Goal: Find specific page/section: Locate a particular part of the current website

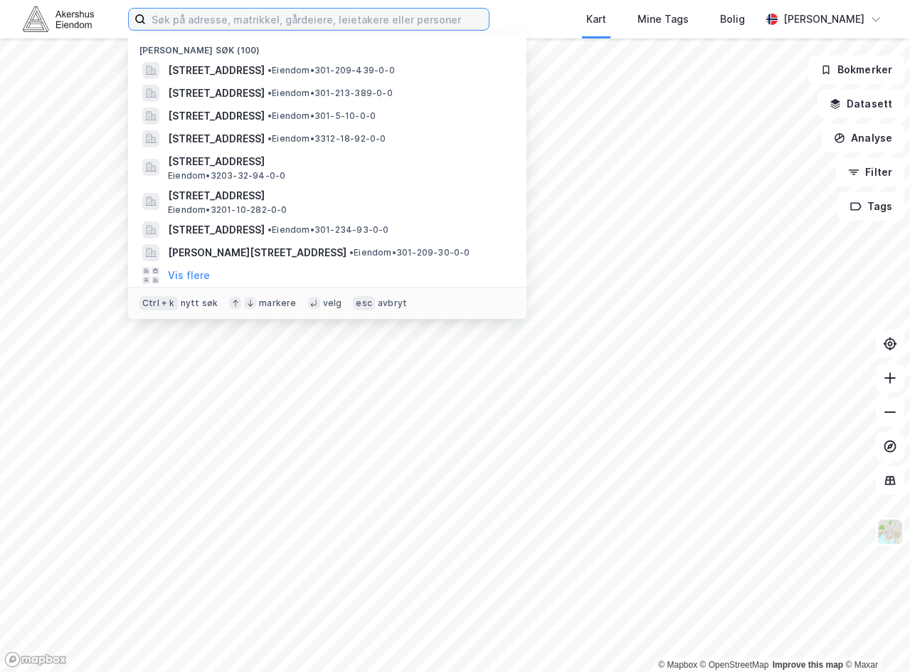
click at [310, 25] on input at bounding box center [317, 19] width 343 height 21
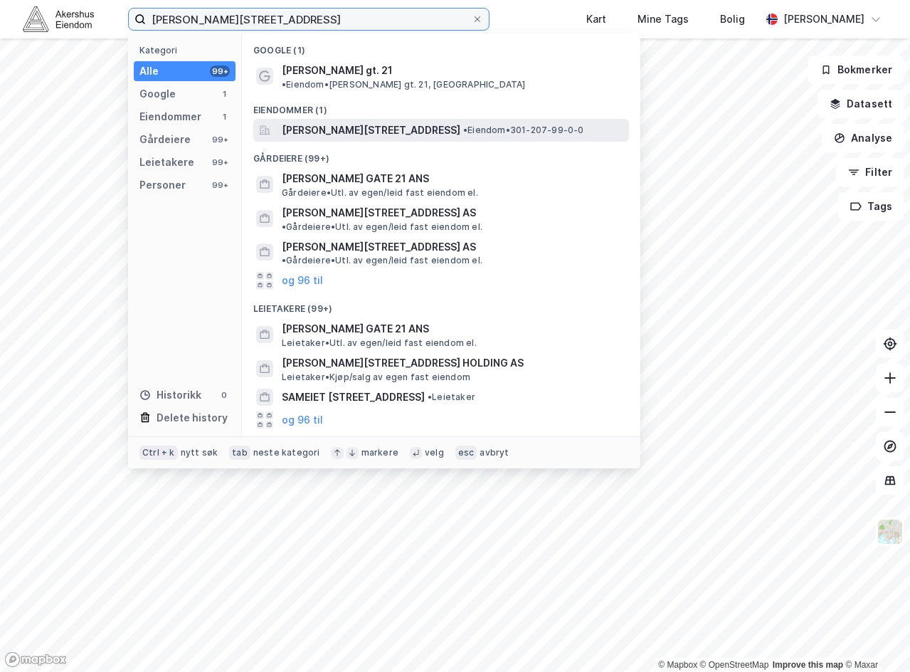
type input "[PERSON_NAME][STREET_ADDRESS]"
click at [309, 122] on span "[PERSON_NAME][STREET_ADDRESS]" at bounding box center [371, 130] width 179 height 17
